Goal: Task Accomplishment & Management: Use online tool/utility

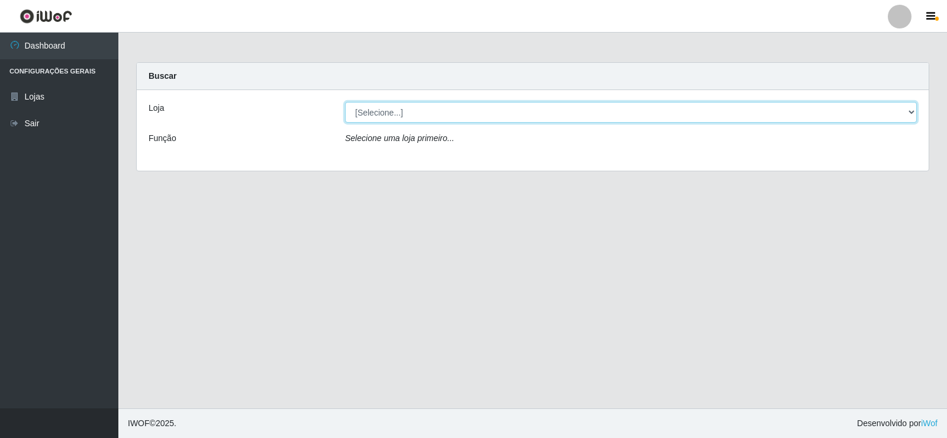
click at [903, 115] on select "[Selecione...] SuperFácil Atacado - [GEOGRAPHIC_DATA]" at bounding box center [631, 112] width 572 height 21
select select "504"
click at [345, 102] on select "[Selecione...] SuperFácil Atacado - [GEOGRAPHIC_DATA]" at bounding box center [631, 112] width 572 height 21
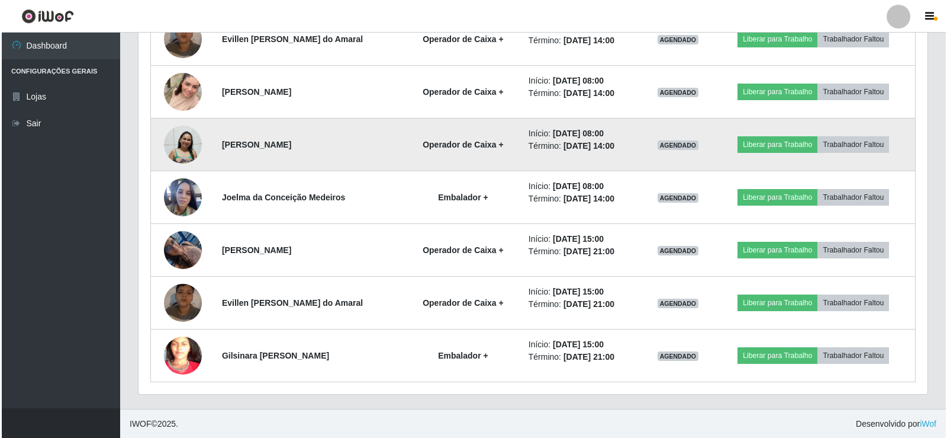
scroll to position [507, 0]
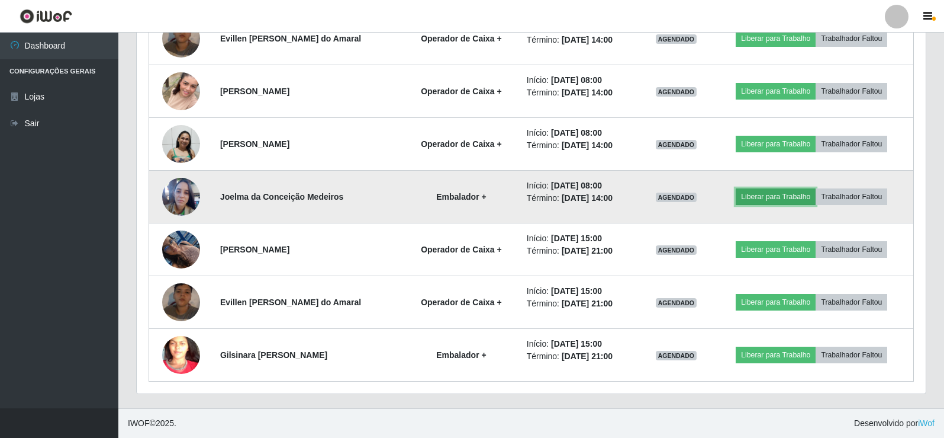
click at [805, 195] on button "Liberar para Trabalho" at bounding box center [776, 196] width 80 height 17
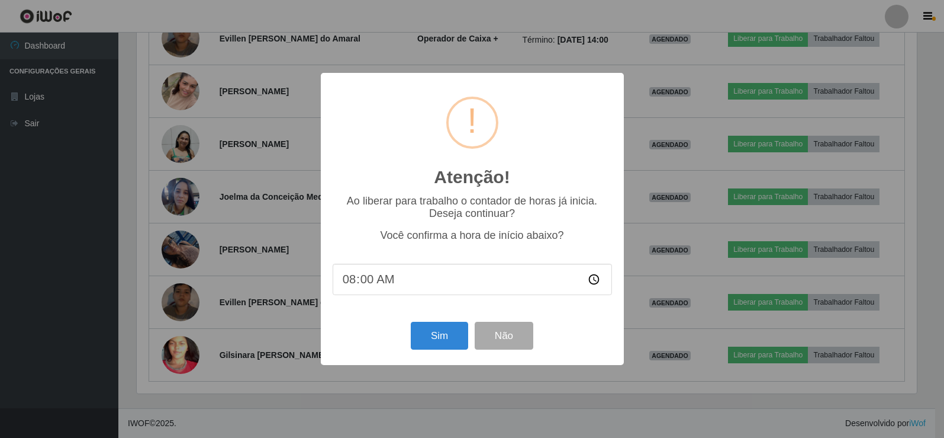
scroll to position [246, 783]
click at [455, 346] on button "Sim" at bounding box center [440, 335] width 57 height 28
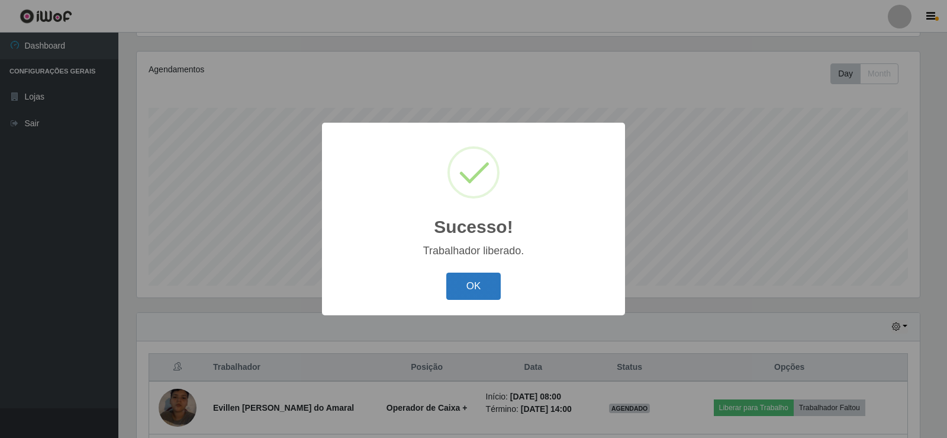
click at [483, 291] on button "OK" at bounding box center [473, 286] width 55 height 28
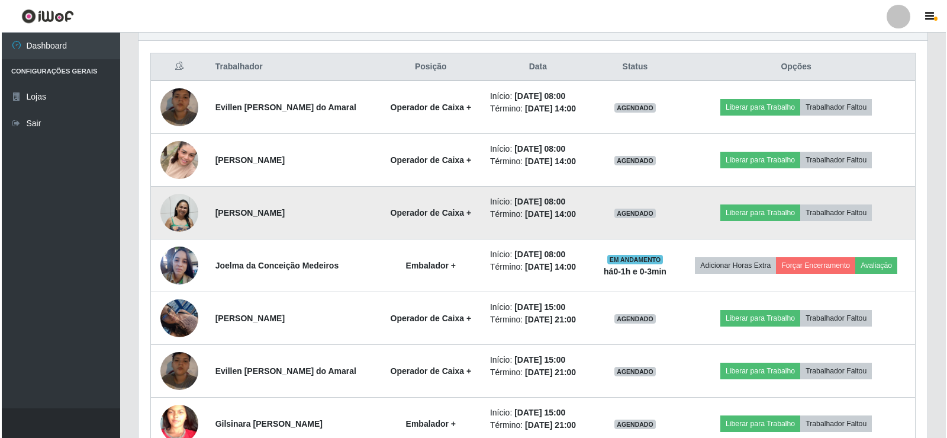
scroll to position [388, 0]
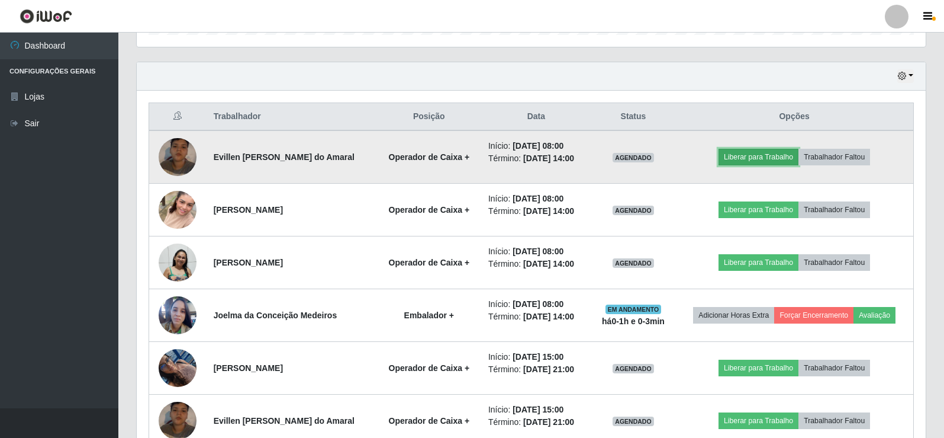
click at [761, 159] on button "Liberar para Trabalho" at bounding box center [759, 157] width 80 height 17
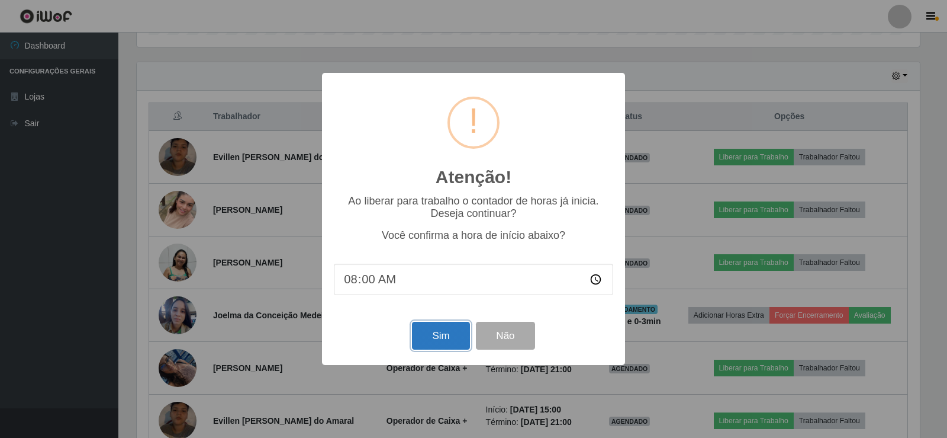
click at [433, 336] on button "Sim" at bounding box center [440, 335] width 57 height 28
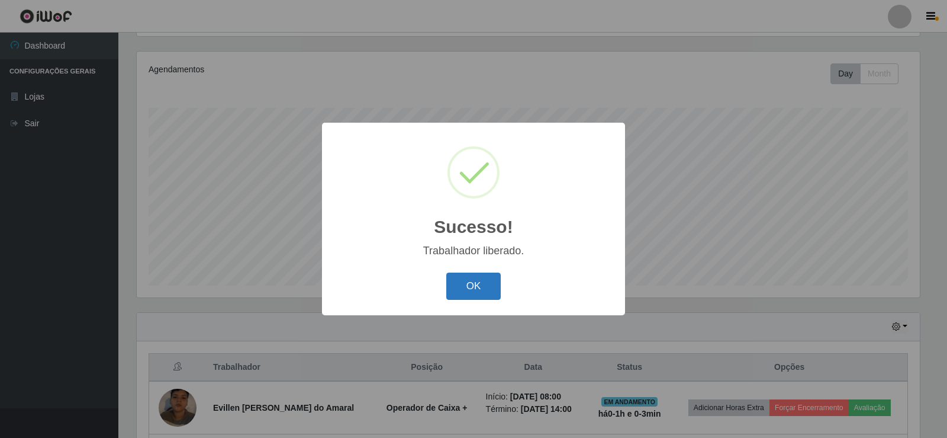
click at [490, 297] on button "OK" at bounding box center [473, 286] width 55 height 28
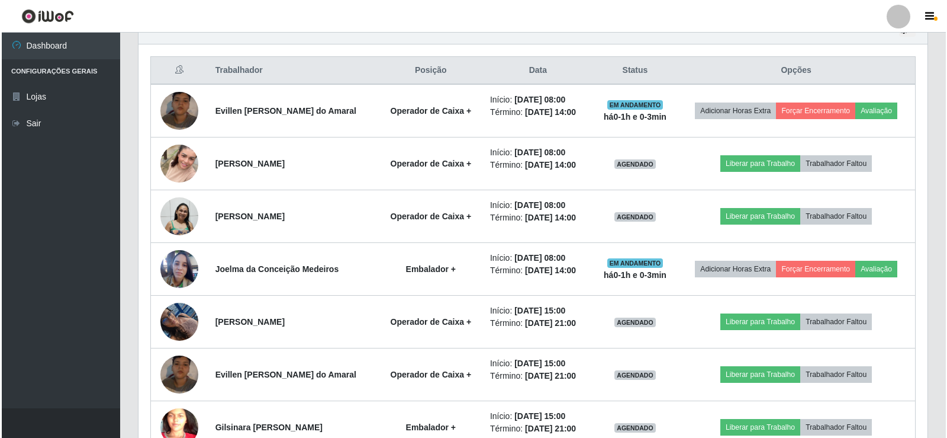
scroll to position [493, 0]
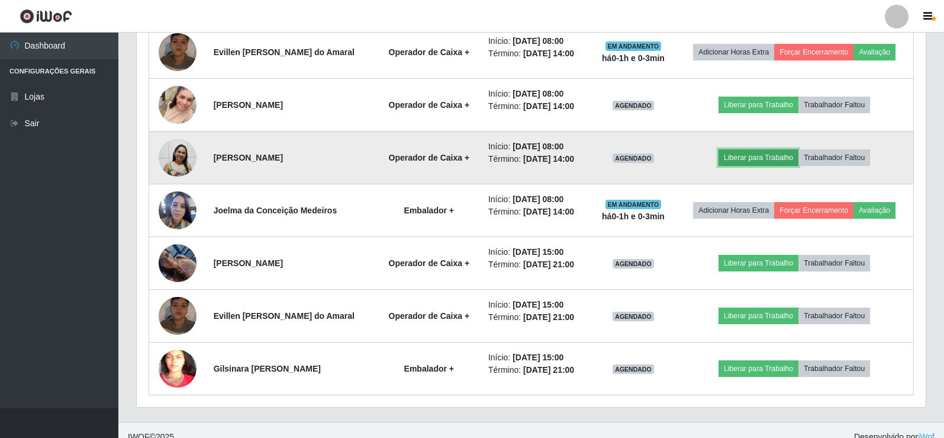
click at [747, 163] on button "Liberar para Trabalho" at bounding box center [759, 157] width 80 height 17
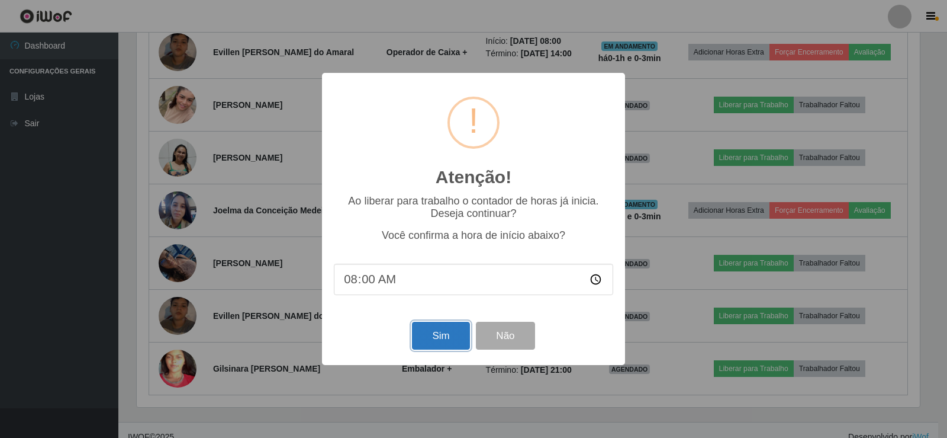
click at [414, 346] on button "Sim" at bounding box center [440, 335] width 57 height 28
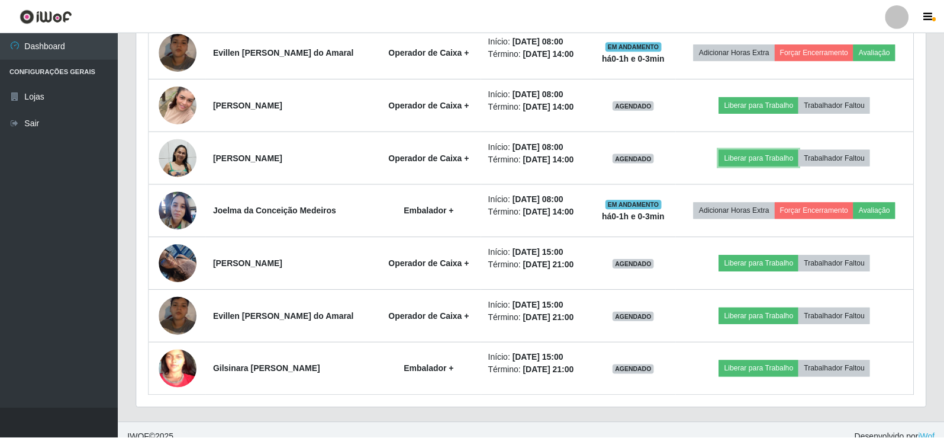
scroll to position [0, 0]
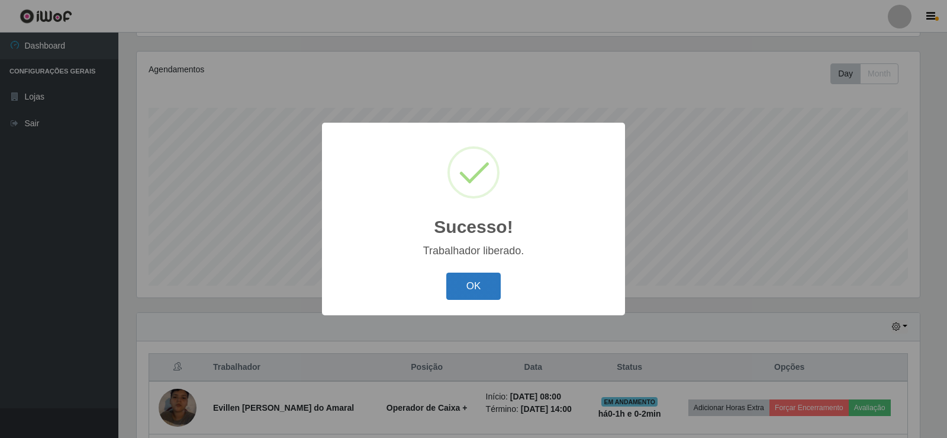
click at [465, 289] on button "OK" at bounding box center [473, 286] width 55 height 28
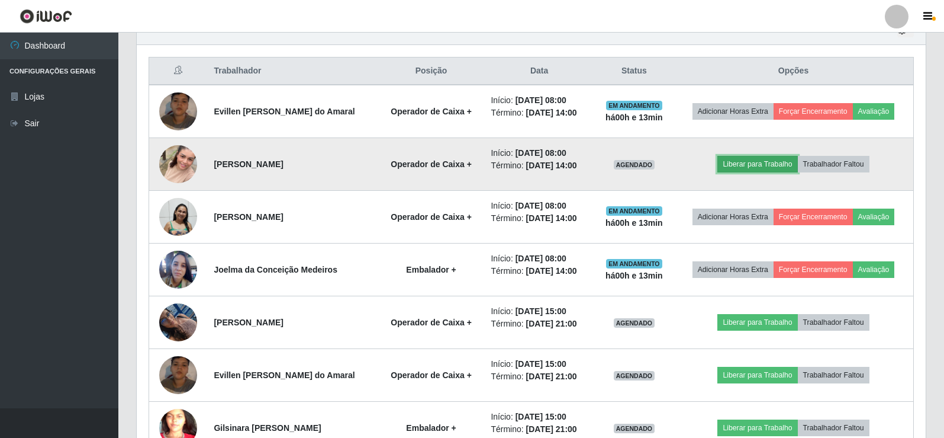
click at [757, 165] on button "Liberar para Trabalho" at bounding box center [758, 164] width 80 height 17
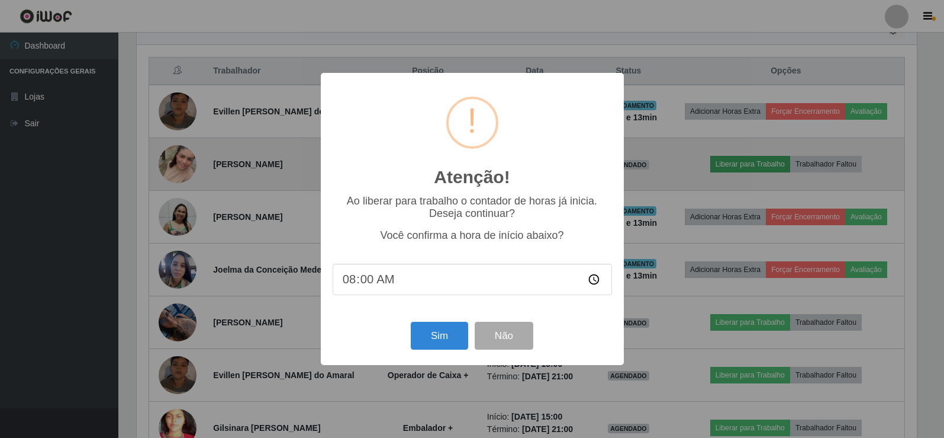
scroll to position [246, 783]
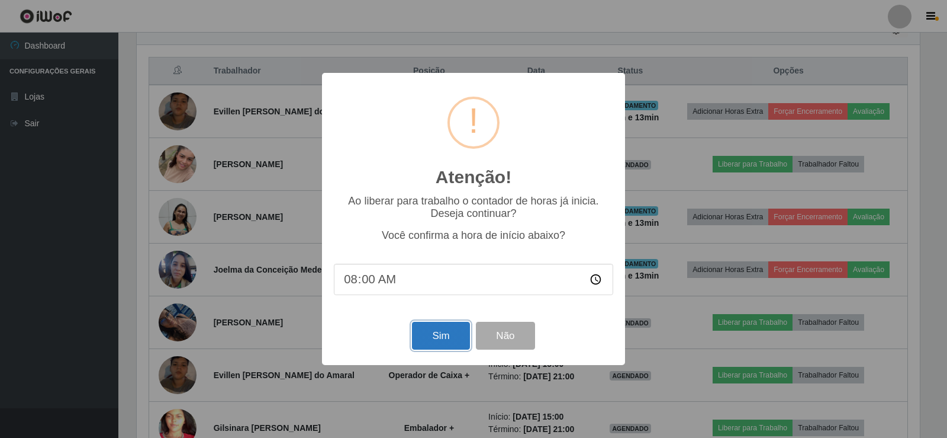
click at [455, 342] on button "Sim" at bounding box center [440, 335] width 57 height 28
